Goal: Task Accomplishment & Management: Complete application form

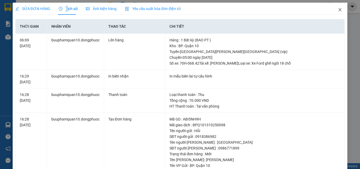
click at [338, 9] on icon "close" at bounding box center [340, 10] width 4 height 4
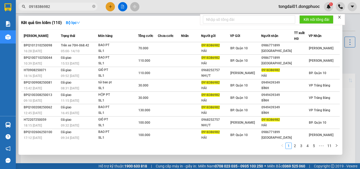
click at [70, 8] on input "0918386982" at bounding box center [60, 7] width 62 height 6
click at [69, 8] on input "0918386982" at bounding box center [60, 7] width 62 height 6
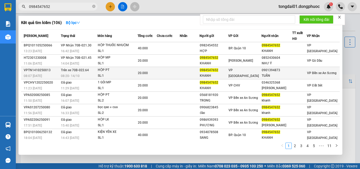
type input "0984547652"
click at [95, 77] on div "08:20 [DATE]" at bounding box center [79, 76] width 36 height 6
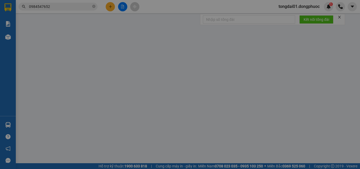
type input "0984547652"
type input "KHANH"
type input "0901394873"
type input "TUẤN"
type input "20.000"
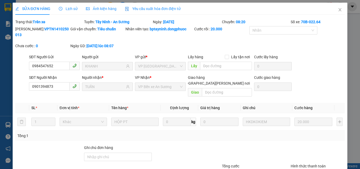
click at [75, 7] on span "Lịch sử" at bounding box center [68, 9] width 19 height 4
